Goal: Task Accomplishment & Management: Manage account settings

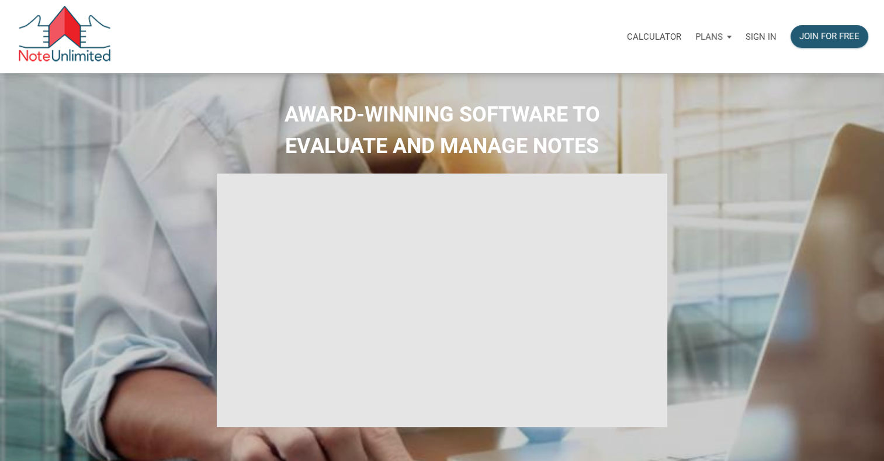
select select
type input "Introduction to new features"
select select
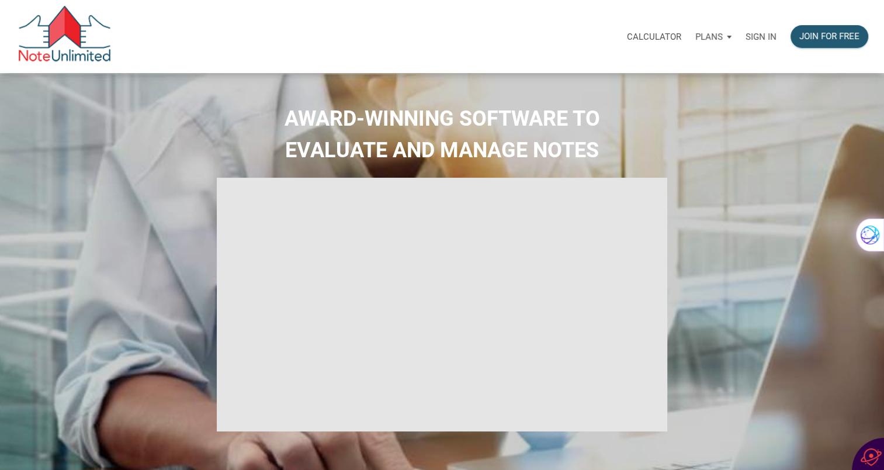
click at [769, 33] on p "Sign in" at bounding box center [761, 37] width 31 height 11
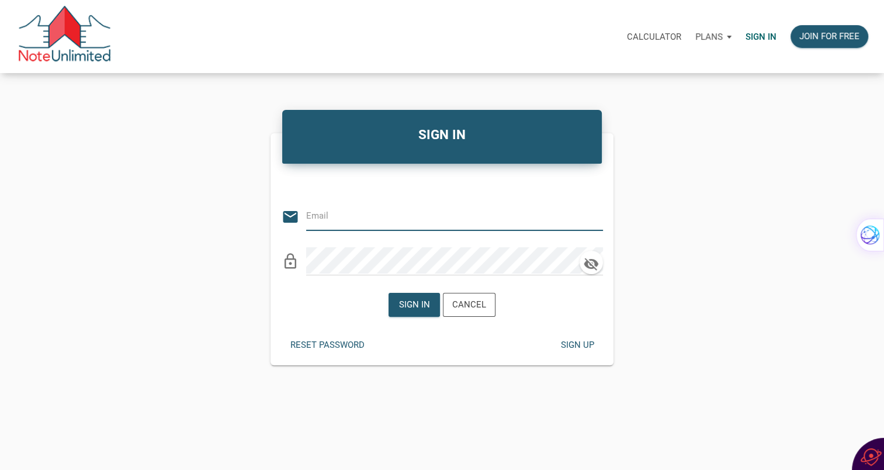
type input "varogers@aol.com"
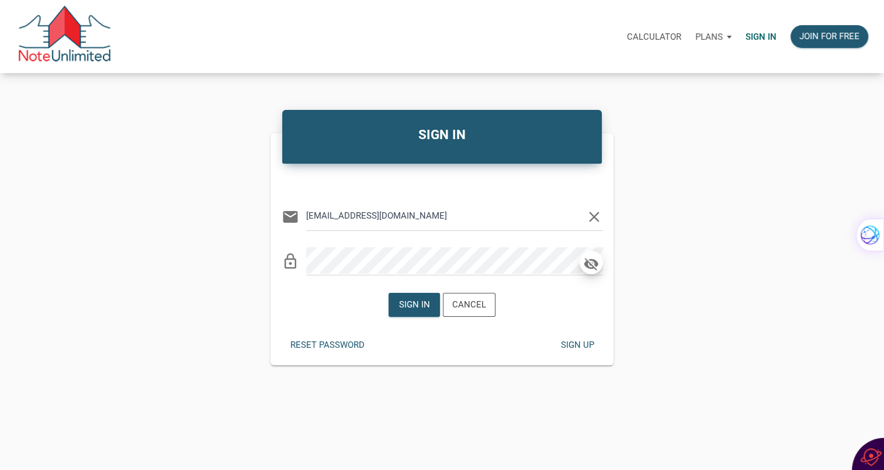
click at [591, 260] on icon "button" at bounding box center [591, 264] width 15 height 13
